Goal: Navigation & Orientation: Find specific page/section

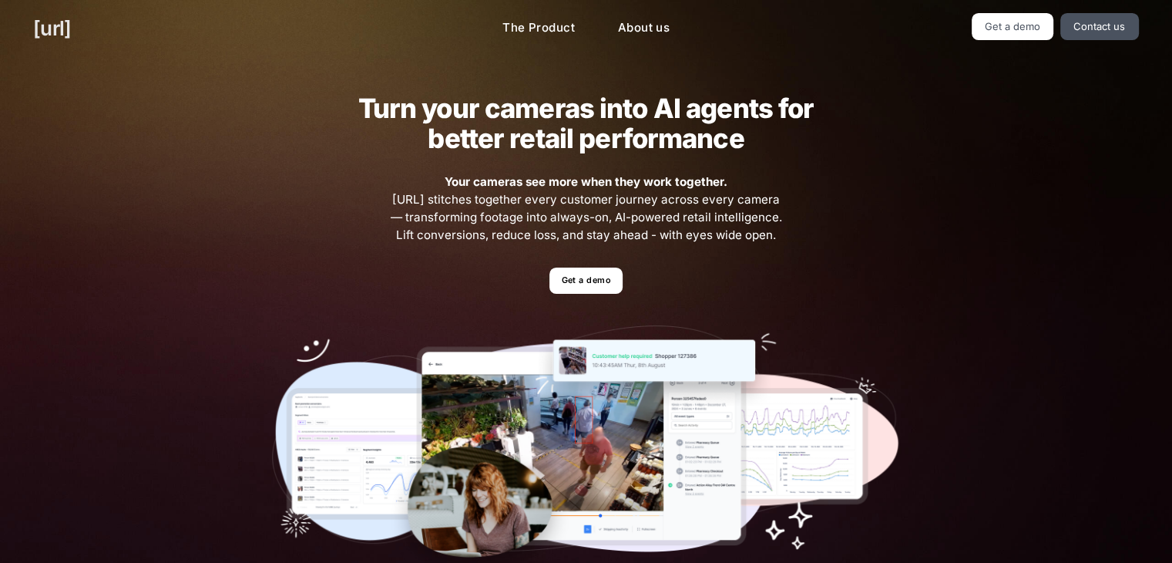
click at [49, 22] on link "[URL]" at bounding box center [52, 28] width 38 height 30
click at [584, 269] on link "Get a demo" at bounding box center [586, 280] width 73 height 27
